Goal: Task Accomplishment & Management: Complete application form

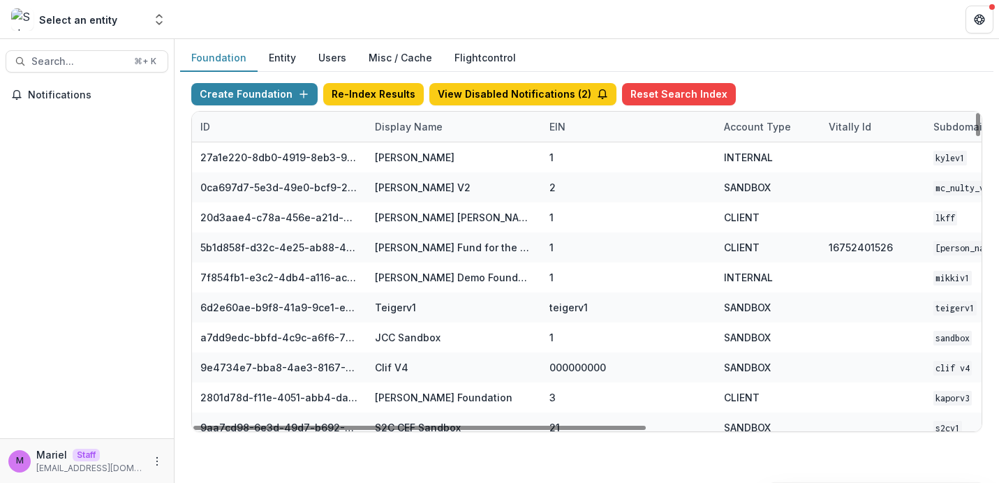
click at [412, 128] on div "Display Name" at bounding box center [408, 126] width 84 height 15
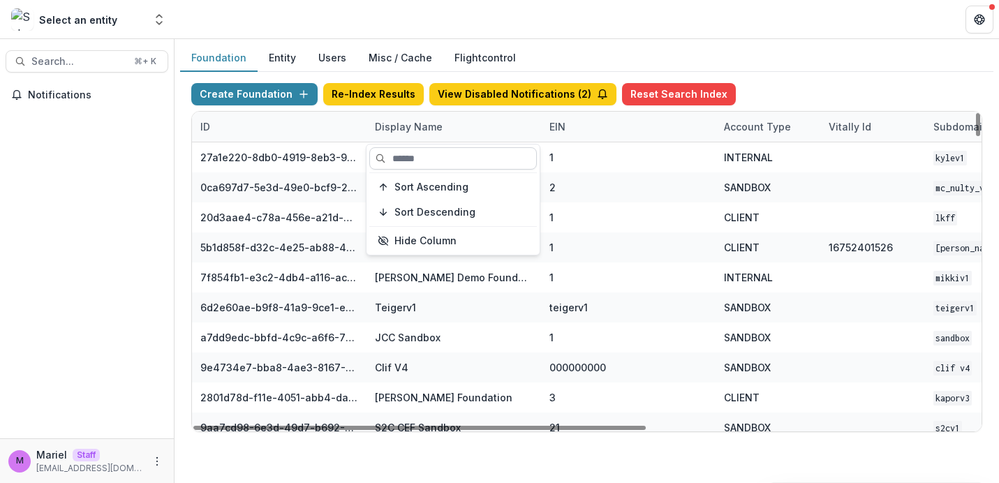
click at [413, 154] on input at bounding box center [452, 158] width 167 height 22
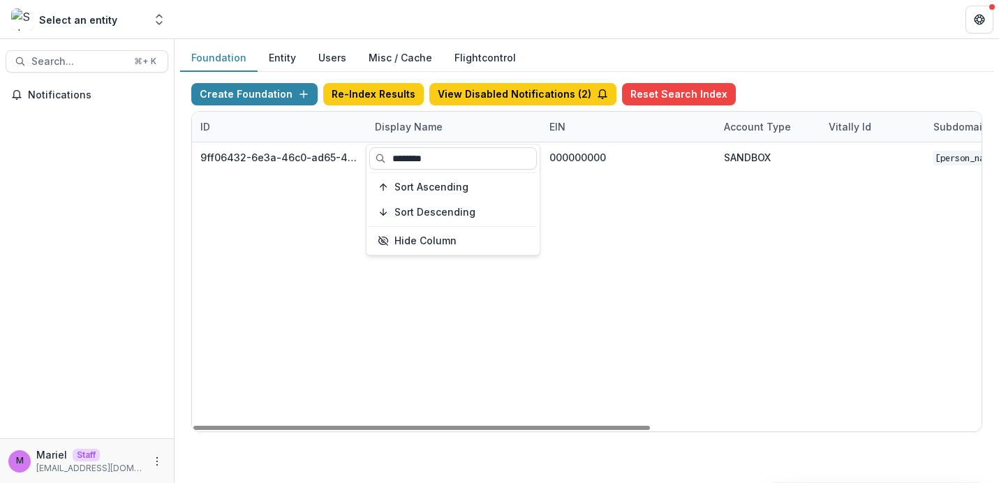
type input "********"
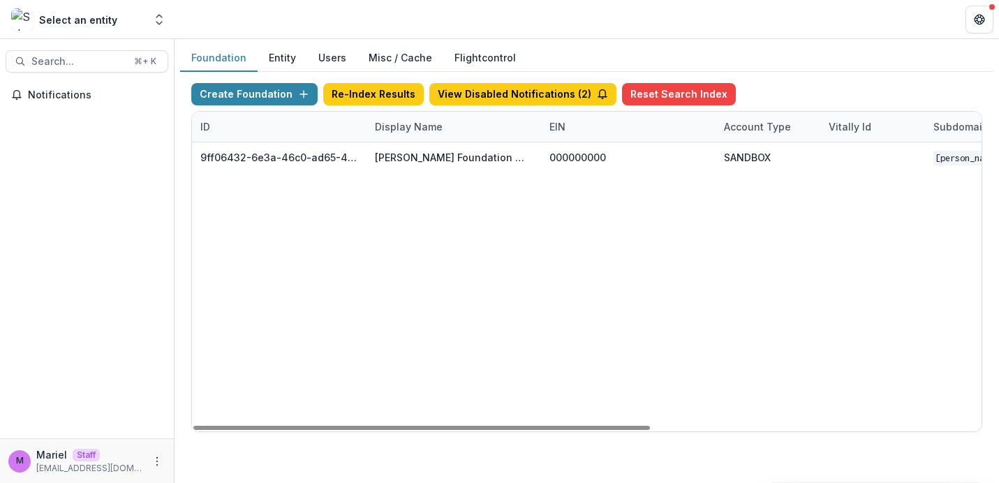
click at [270, 315] on div "9ff06432-6e3a-46c0-ad65-4b65cfd2615a [PERSON_NAME] Foundation Workflow Sandbox …" at bounding box center [872, 286] width 1361 height 289
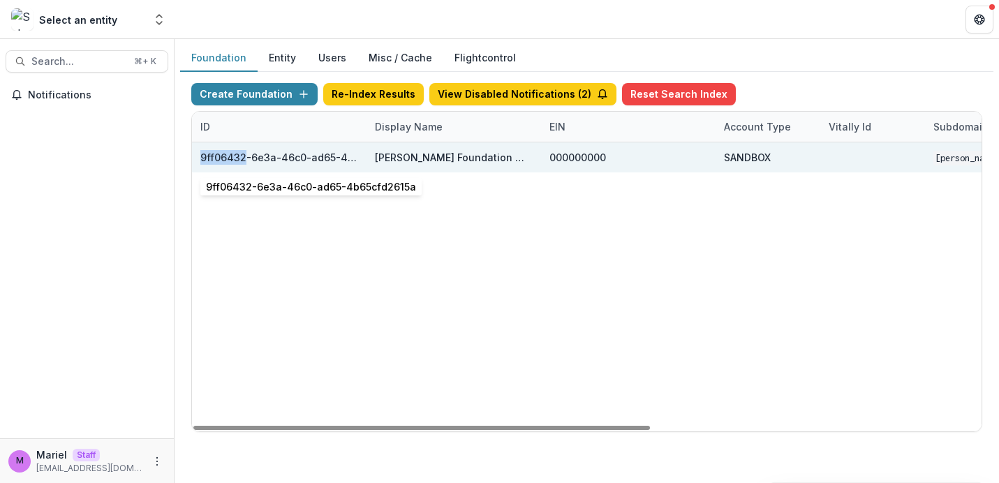
drag, startPoint x: 202, startPoint y: 158, endPoint x: 246, endPoint y: 156, distance: 44.1
click at [246, 156] on div "9ff06432-6e3a-46c0-ad65-4b65cfd2615a" at bounding box center [279, 157] width 158 height 15
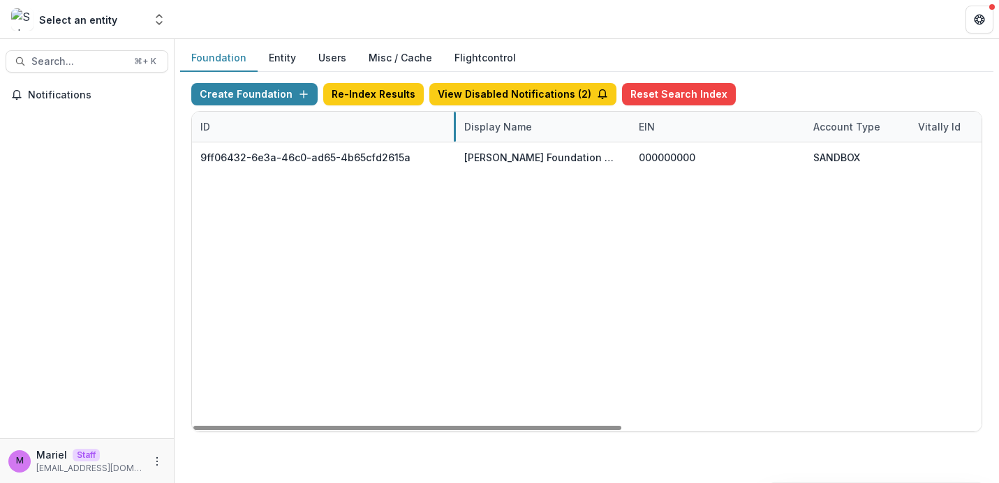
drag, startPoint x: 364, startPoint y: 126, endPoint x: 454, endPoint y: 119, distance: 89.6
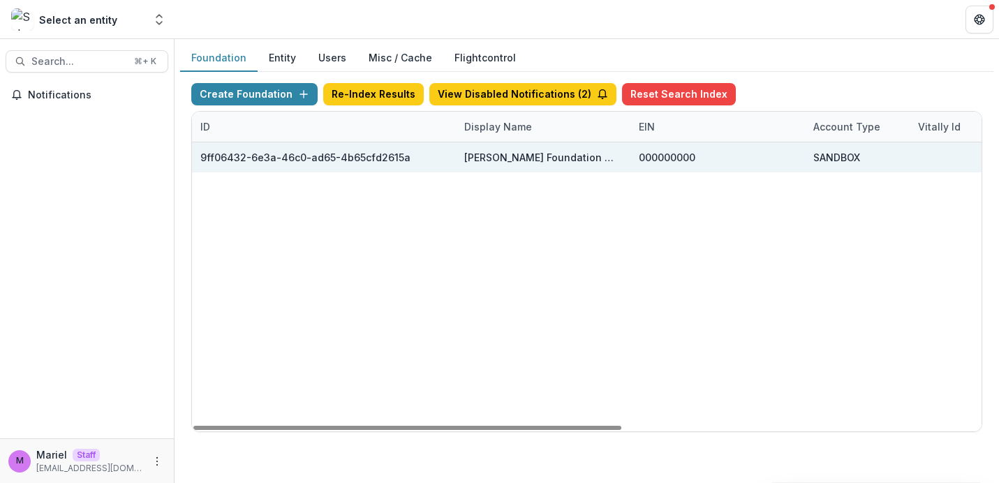
click at [406, 156] on div "9ff06432-6e3a-46c0-ad65-4b65cfd2615a" at bounding box center [323, 157] width 247 height 30
drag, startPoint x: 404, startPoint y: 161, endPoint x: 200, endPoint y: 159, distance: 204.5
click at [200, 159] on div "9ff06432-6e3a-46c0-ad65-4b65cfd2615a" at bounding box center [324, 157] width 264 height 30
copy div "9ff06432-6e3a-46c0-ad65-4b65cfd2615a"
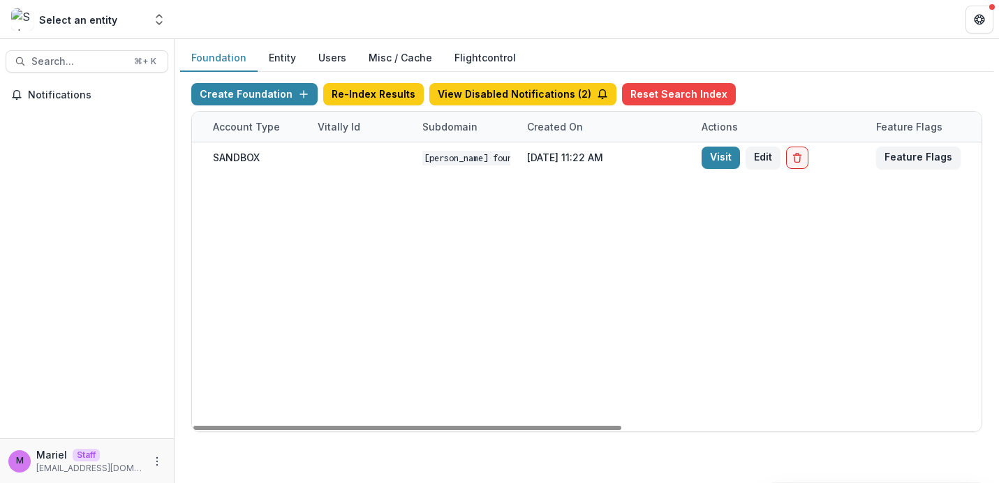
scroll to position [0, 661]
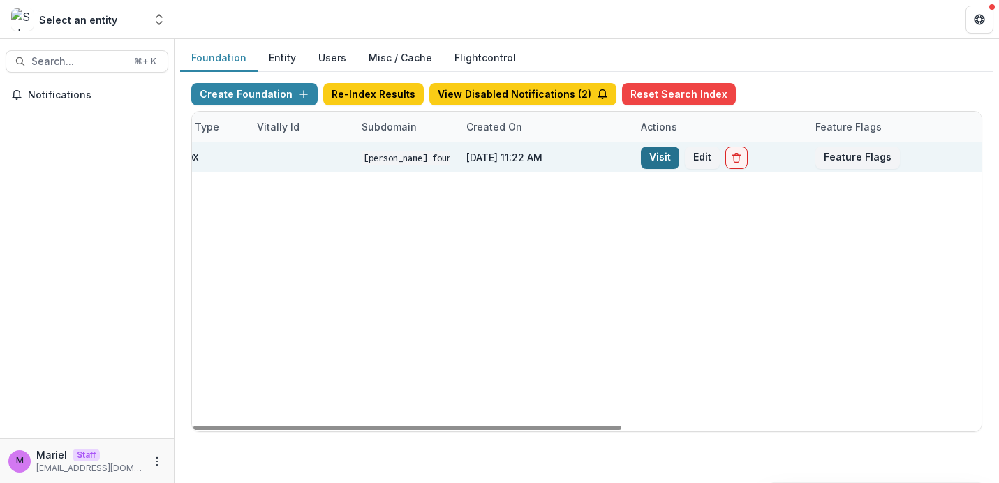
click at [650, 157] on link "Visit" at bounding box center [660, 158] width 38 height 22
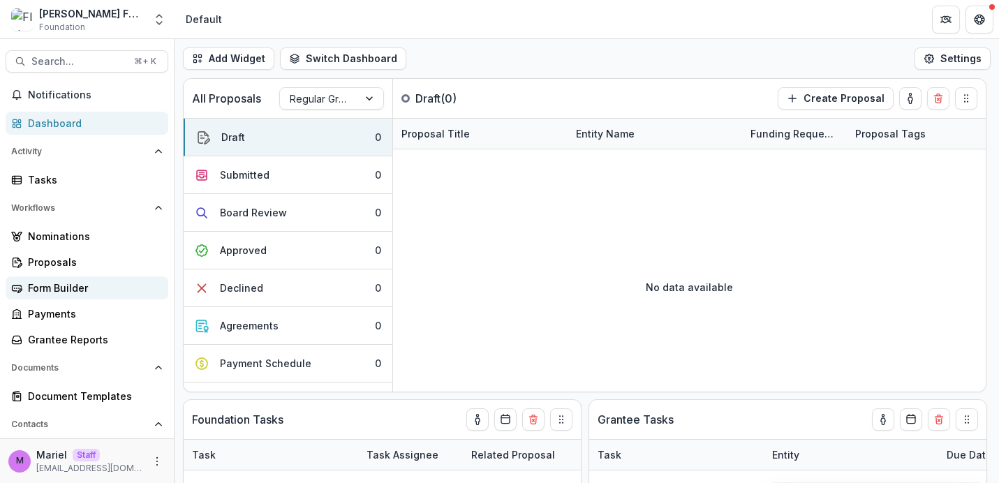
click at [73, 288] on div "Form Builder" at bounding box center [92, 288] width 129 height 15
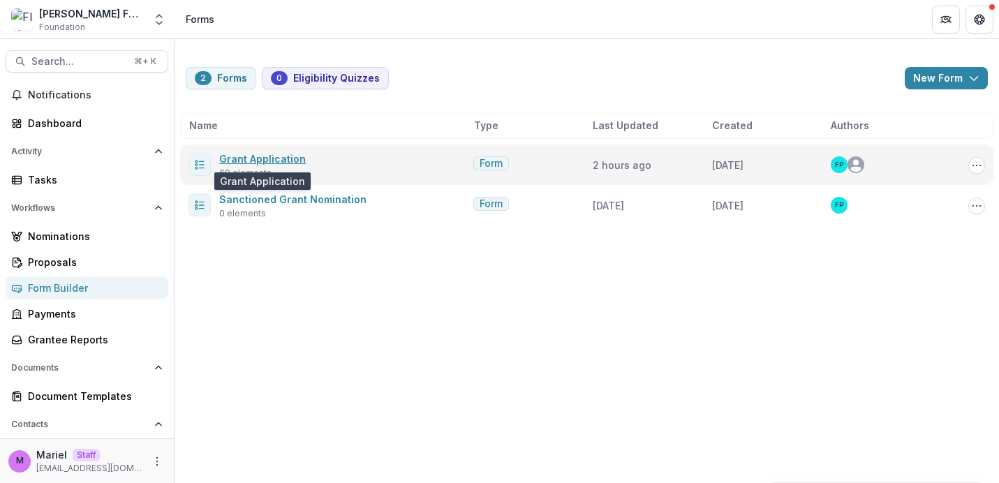
click at [288, 158] on link "Grant Application" at bounding box center [262, 159] width 87 height 12
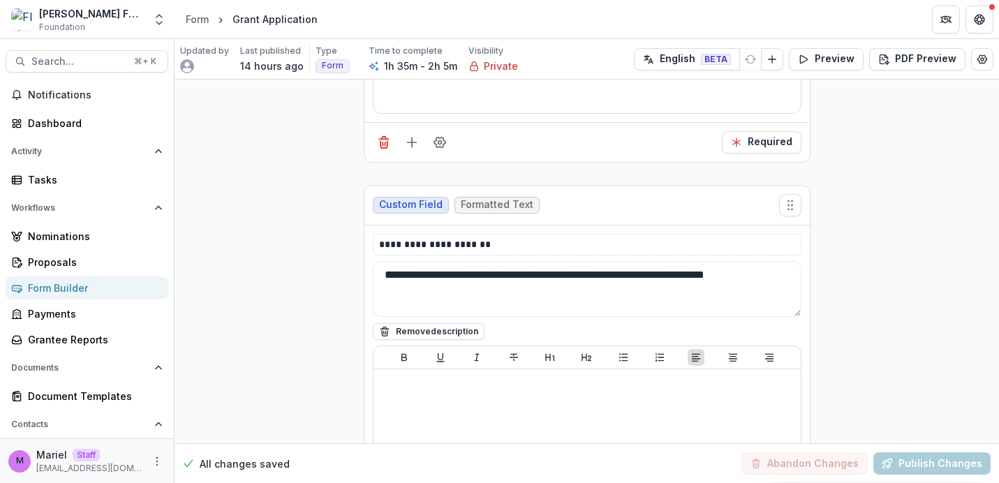
scroll to position [20556, 0]
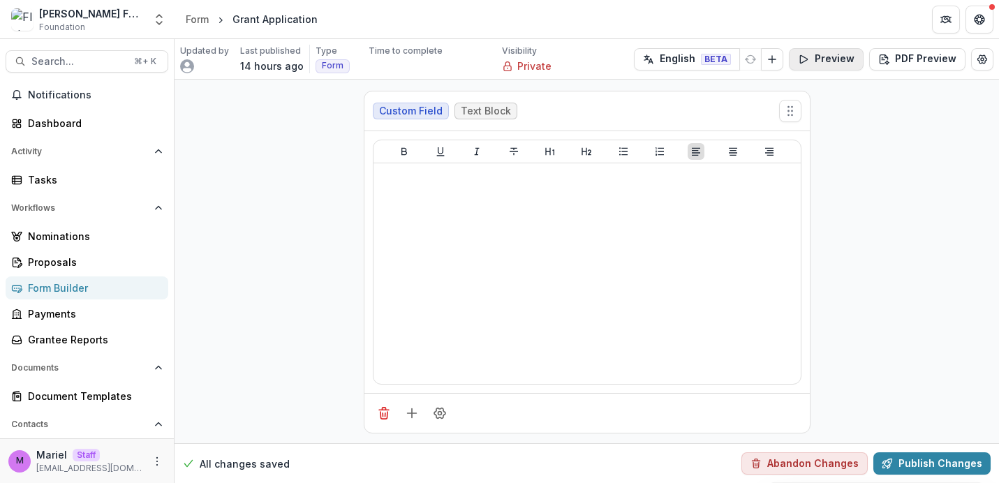
click at [849, 53] on button "Preview" at bounding box center [826, 59] width 75 height 22
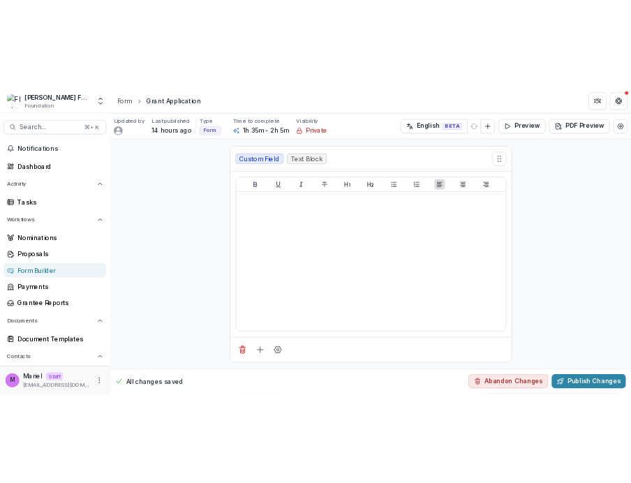
scroll to position [0, 0]
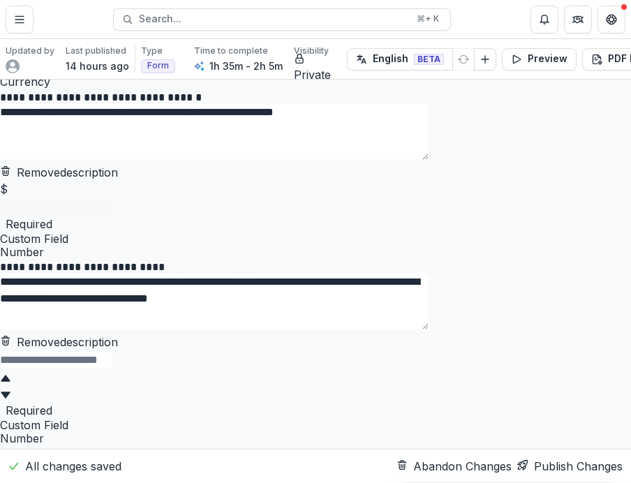
scroll to position [23088, 0]
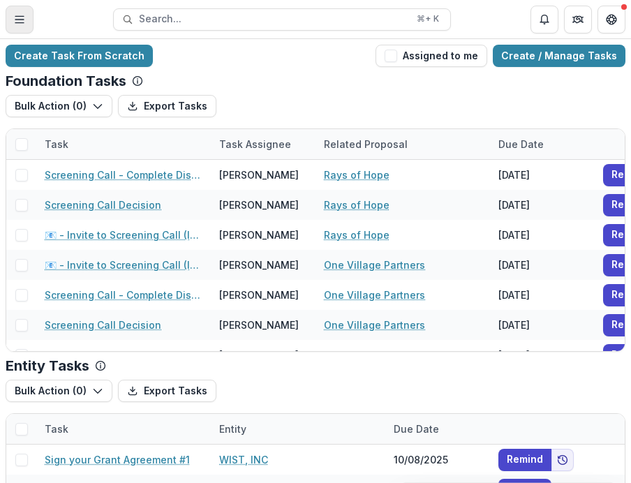
click at [20, 22] on line "Toggle Menu" at bounding box center [19, 22] width 8 height 0
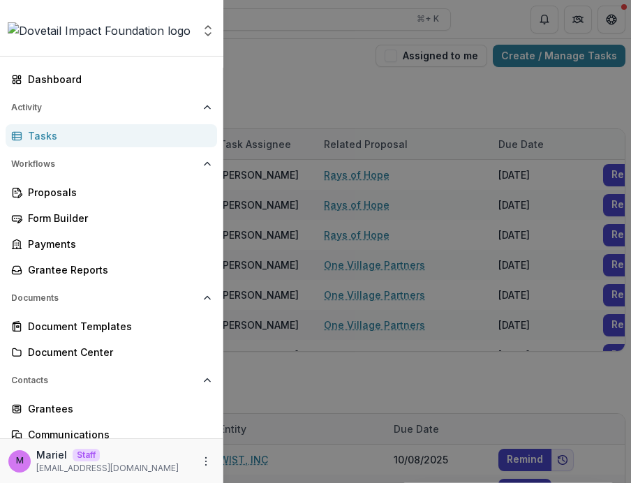
click at [341, 55] on div "Aggregate Analysis Foundations Ruthwick Foundation Team Settings Admin Settings…" at bounding box center [315, 241] width 631 height 483
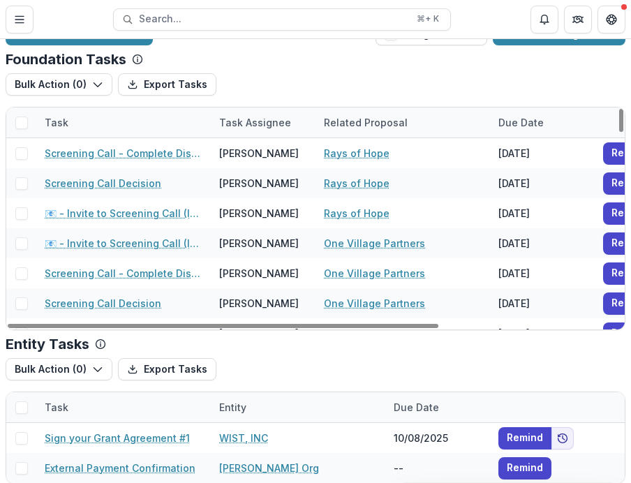
scroll to position [28, 0]
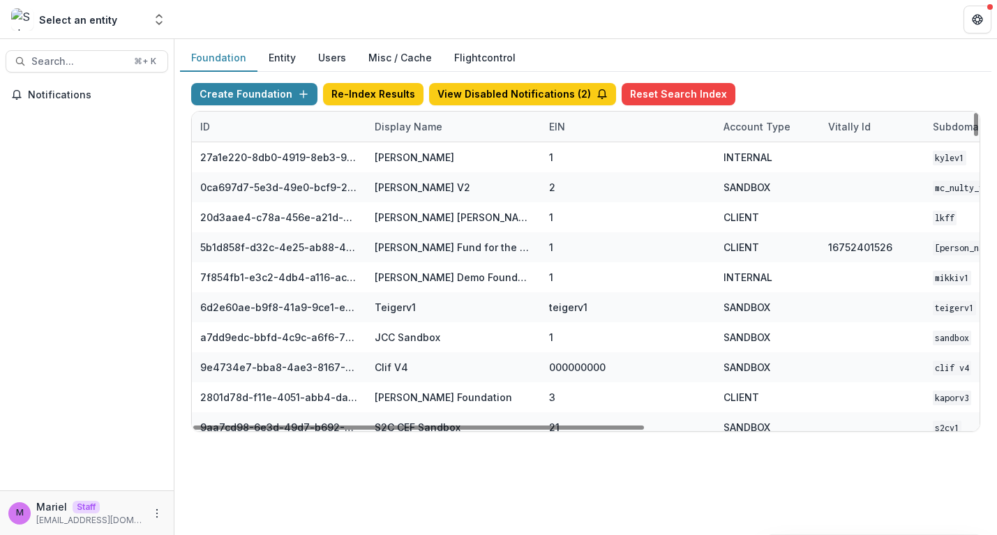
click at [415, 129] on div "Display Name" at bounding box center [408, 126] width 84 height 15
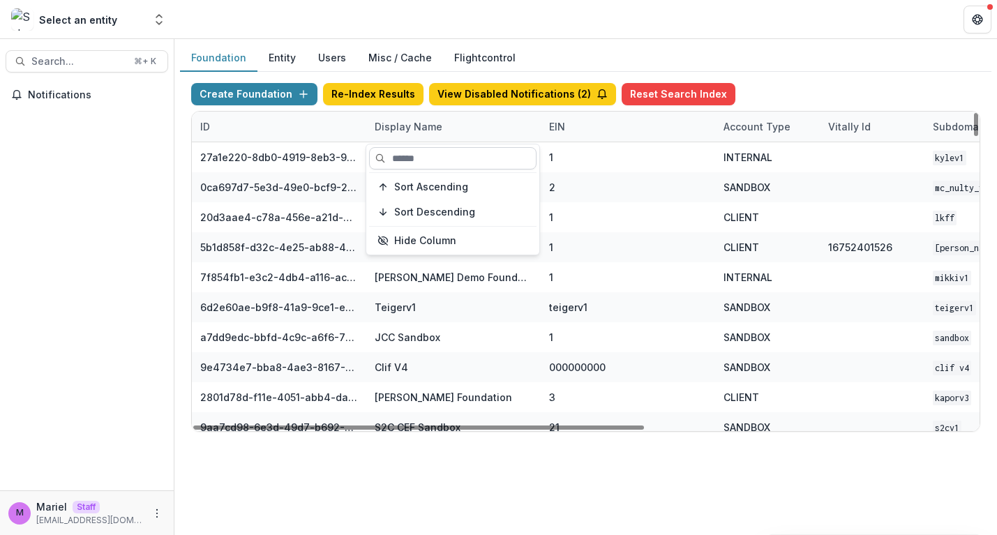
click at [408, 161] on input at bounding box center [452, 158] width 167 height 22
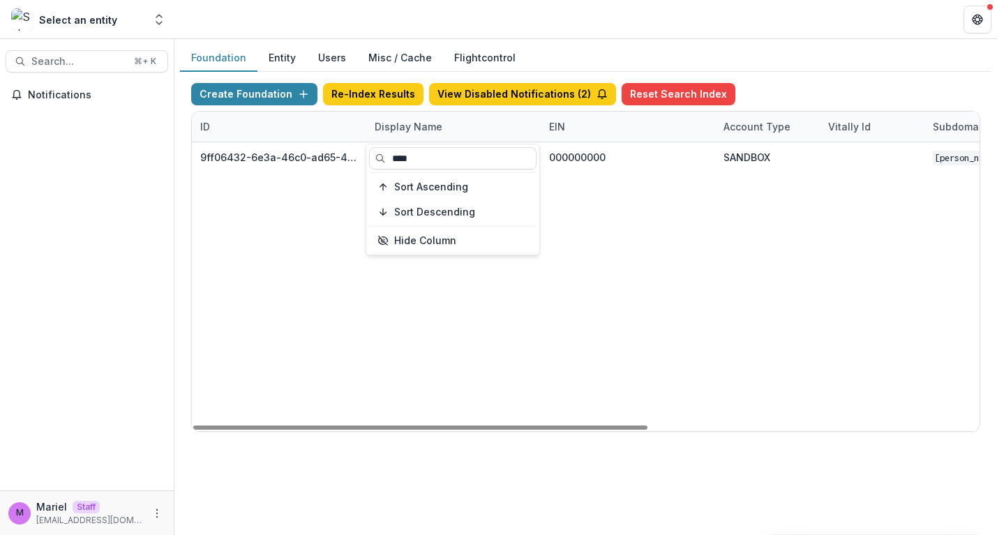
type input "****"
click at [293, 255] on div "9ff06432-6e3a-46c0-ad65-4b65cfd2615a [PERSON_NAME] Foundation Workflow Sandbox …" at bounding box center [872, 286] width 1361 height 289
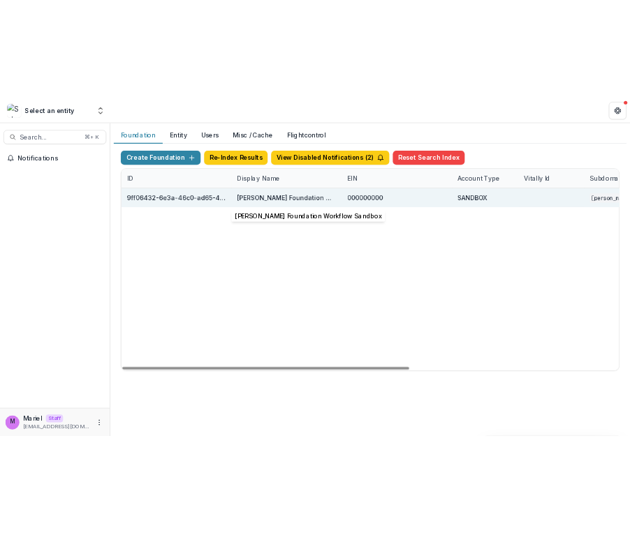
scroll to position [0, 573]
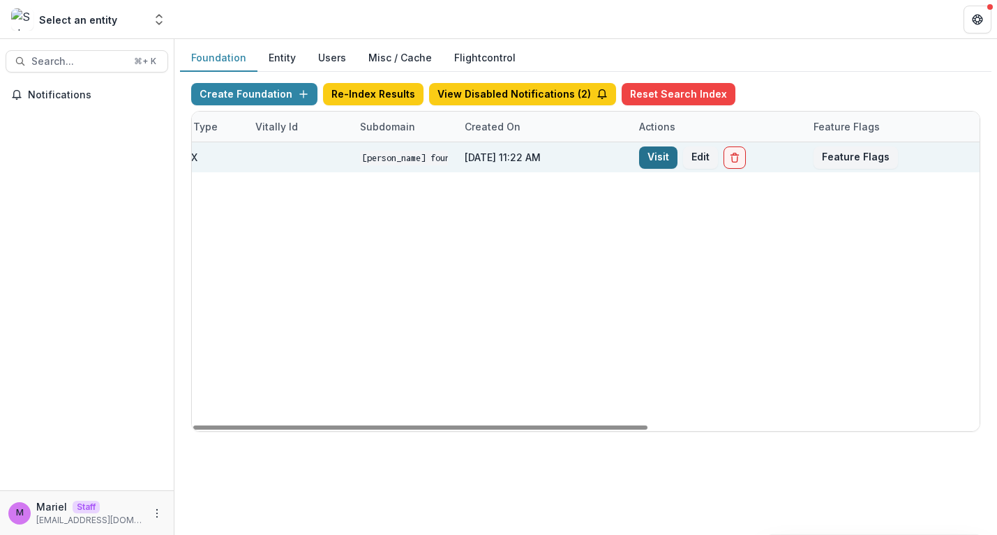
click at [648, 155] on link "Visit" at bounding box center [658, 158] width 38 height 22
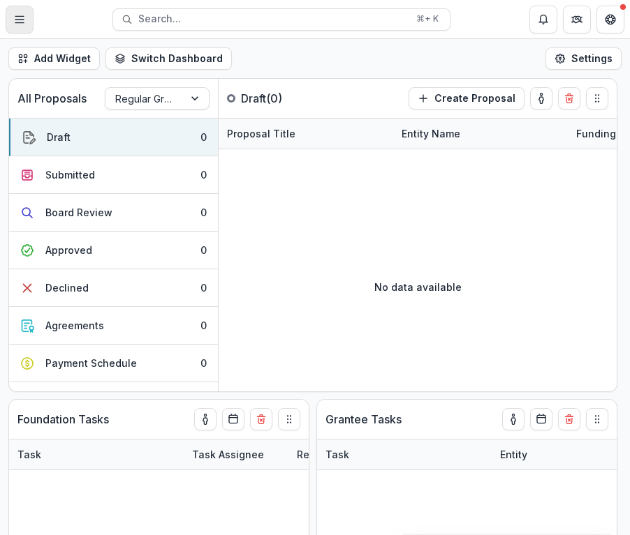
click at [26, 20] on button "Toggle Menu" at bounding box center [20, 20] width 28 height 28
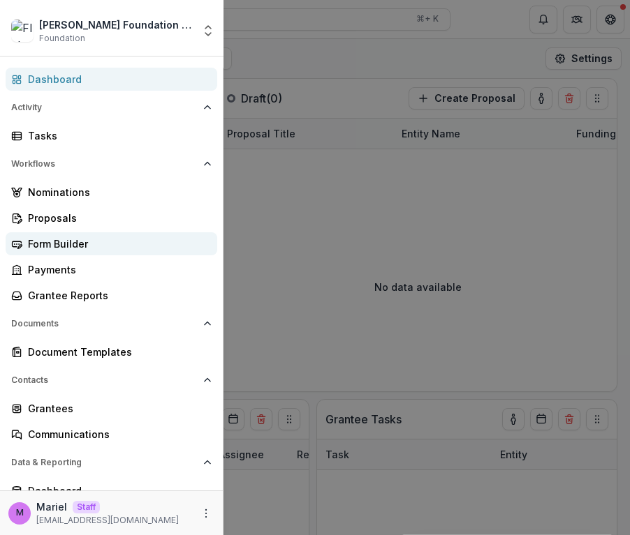
click at [66, 239] on div "Form Builder" at bounding box center [117, 244] width 178 height 15
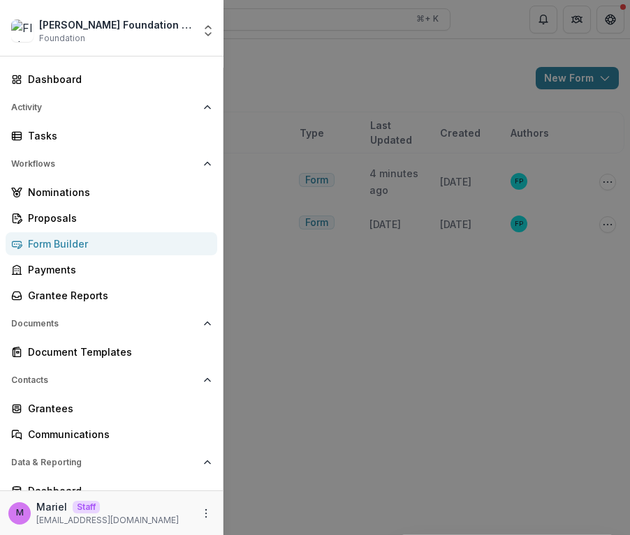
click at [480, 340] on div "[PERSON_NAME] Foundation Workflow Sandbox Foundation Aggregate Analysis Foundat…" at bounding box center [315, 267] width 630 height 535
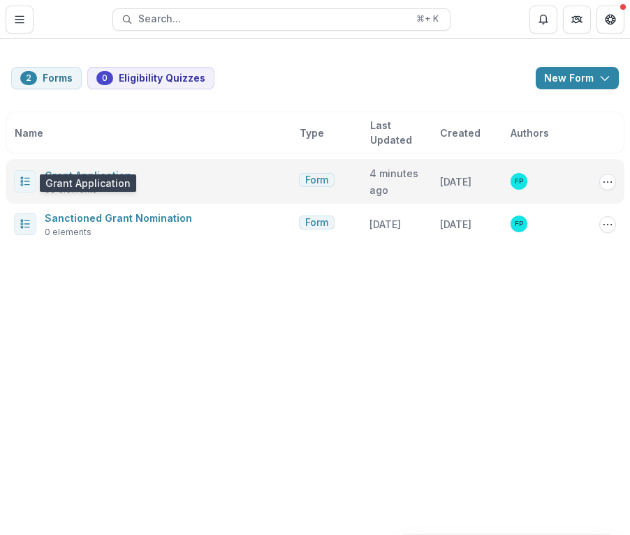
click at [89, 170] on link "Grant Application" at bounding box center [88, 176] width 87 height 12
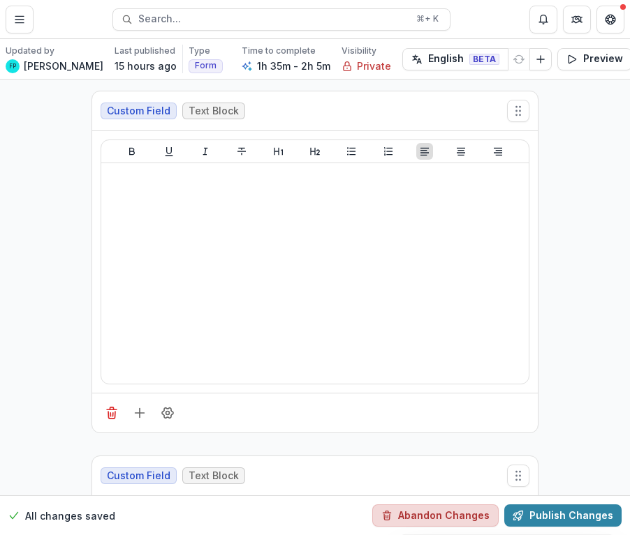
click at [447, 506] on button "Abandon Changes" at bounding box center [435, 516] width 126 height 22
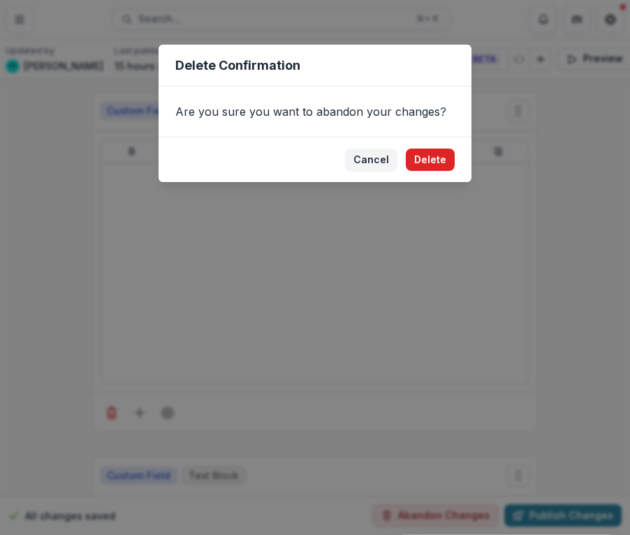
click at [438, 159] on button "Delete" at bounding box center [429, 160] width 49 height 22
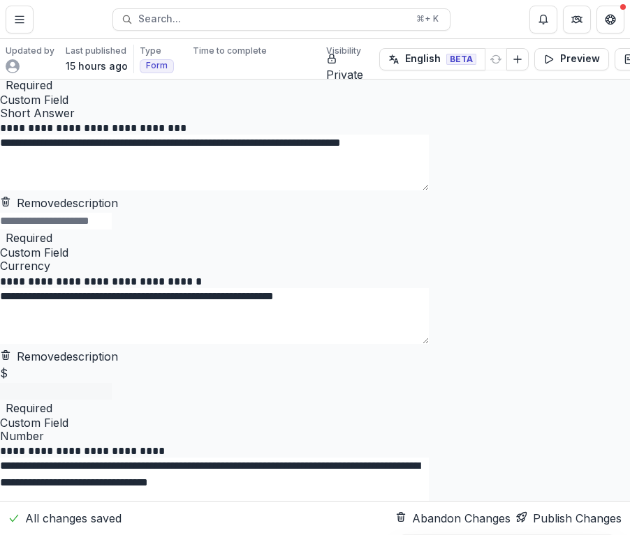
scroll to position [22901, 0]
